Goal: Information Seeking & Learning: Find specific page/section

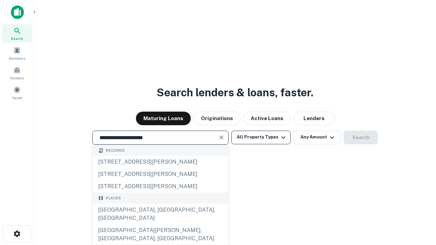
click at [160, 224] on div "[GEOGRAPHIC_DATA], [GEOGRAPHIC_DATA], [GEOGRAPHIC_DATA]" at bounding box center [160, 214] width 135 height 20
click at [261, 137] on button "All Property Types" at bounding box center [260, 138] width 59 height 14
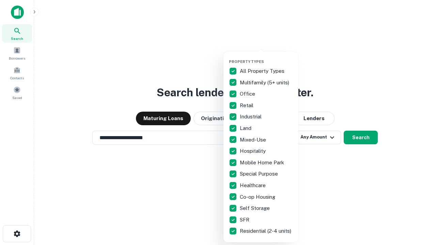
type input "**********"
click at [266, 57] on button "button" at bounding box center [266, 57] width 75 height 0
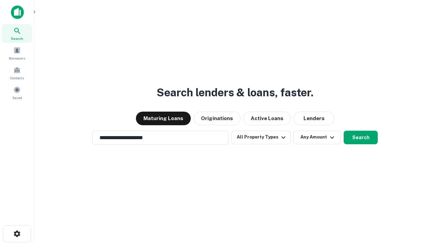
scroll to position [11, 0]
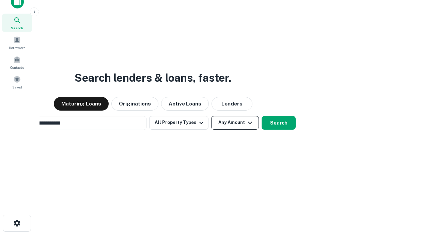
click at [211, 116] on button "Any Amount" at bounding box center [235, 123] width 48 height 14
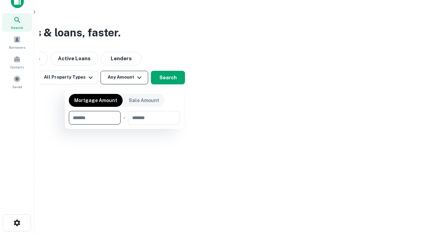
type input "*******"
click at [124, 125] on button "button" at bounding box center [124, 125] width 111 height 0
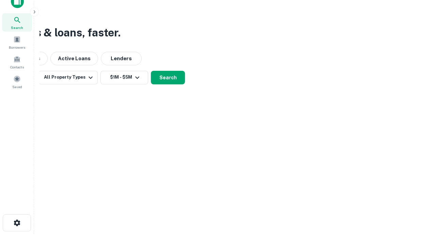
scroll to position [0, 126]
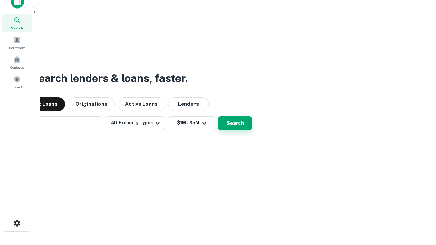
click at [235, 123] on button "Search" at bounding box center [235, 123] width 34 height 14
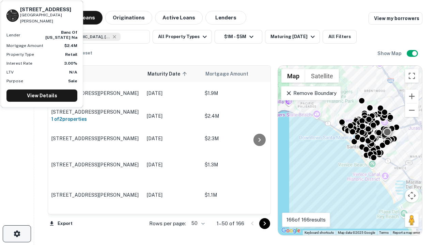
click at [17, 234] on icon "button" at bounding box center [17, 234] width 8 height 8
